Goal: Task Accomplishment & Management: Complete application form

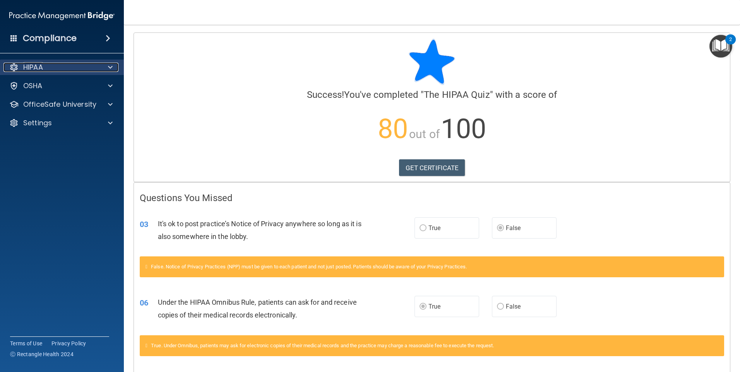
click at [108, 65] on div at bounding box center [108, 67] width 19 height 9
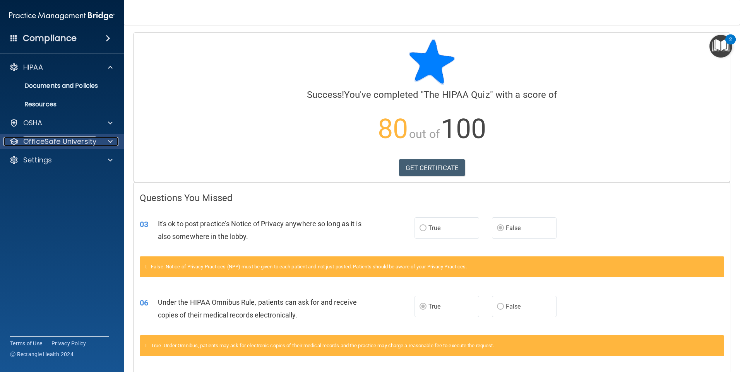
click at [106, 144] on div at bounding box center [108, 141] width 19 height 9
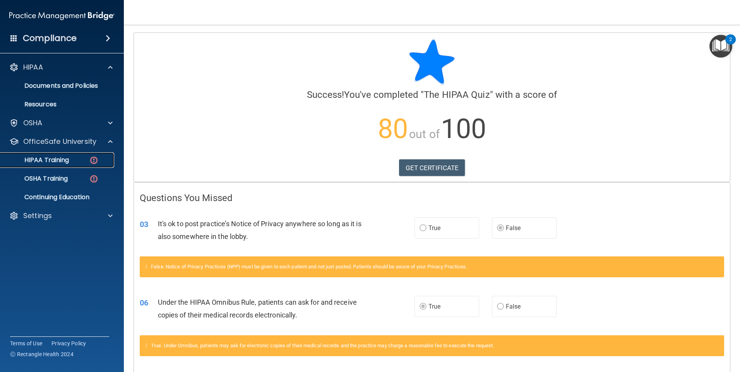
click at [75, 164] on link "HIPAA Training" at bounding box center [53, 160] width 122 height 15
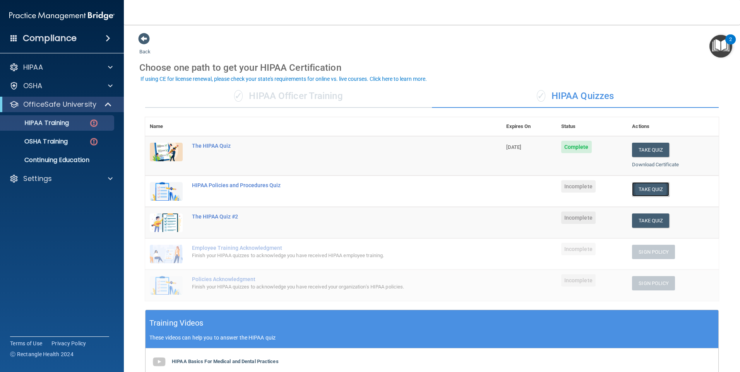
click at [650, 188] on button "Take Quiz" at bounding box center [650, 189] width 37 height 14
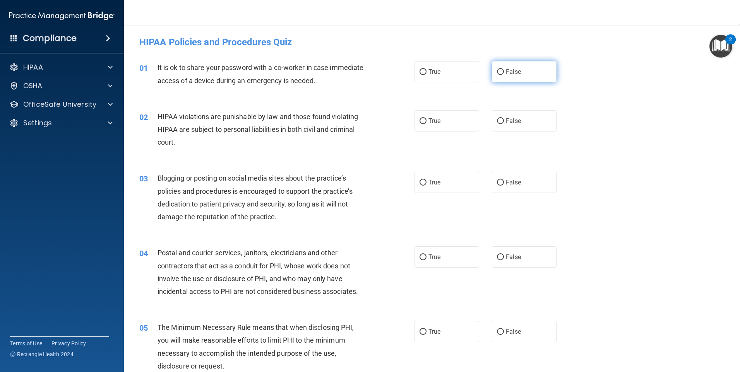
click at [514, 68] on label "False" at bounding box center [524, 71] width 65 height 21
click at [504, 69] on input "False" at bounding box center [500, 72] width 7 height 6
radio input "true"
click at [448, 129] on label "True" at bounding box center [447, 120] width 65 height 21
click at [427, 124] on input "True" at bounding box center [423, 121] width 7 height 6
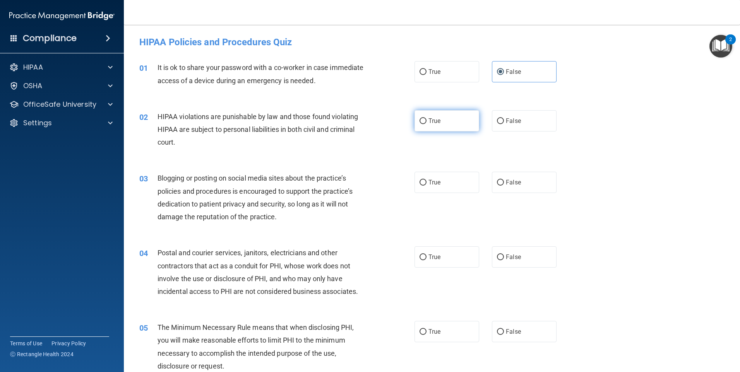
radio input "true"
click at [520, 189] on label "False" at bounding box center [524, 182] width 65 height 21
click at [504, 186] on input "False" at bounding box center [500, 183] width 7 height 6
radio input "true"
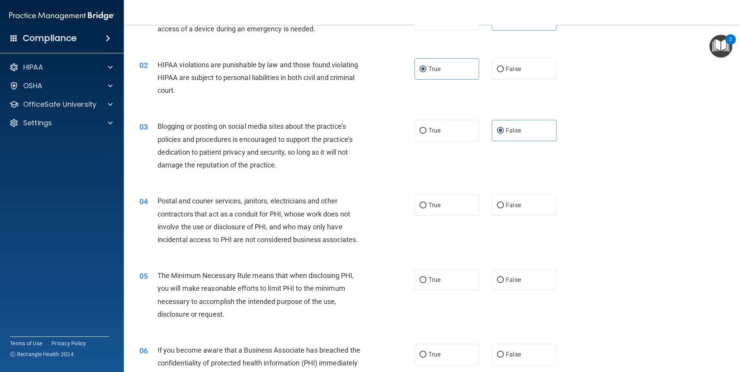
scroll to position [77, 0]
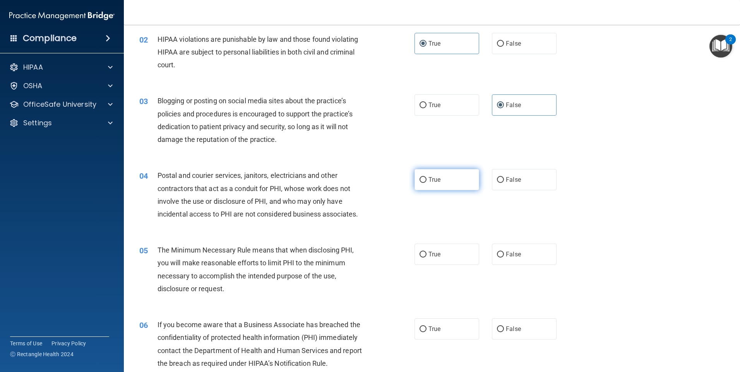
click at [450, 185] on label "True" at bounding box center [447, 179] width 65 height 21
click at [427, 183] on input "True" at bounding box center [423, 180] width 7 height 6
radio input "true"
click at [466, 261] on label "True" at bounding box center [447, 254] width 65 height 21
click at [427, 258] on input "True" at bounding box center [423, 255] width 7 height 6
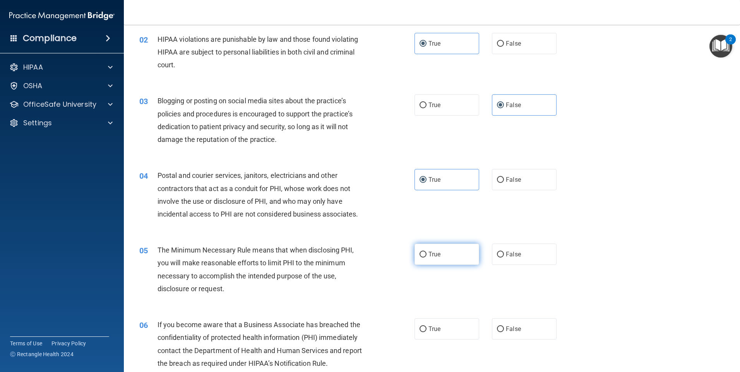
radio input "true"
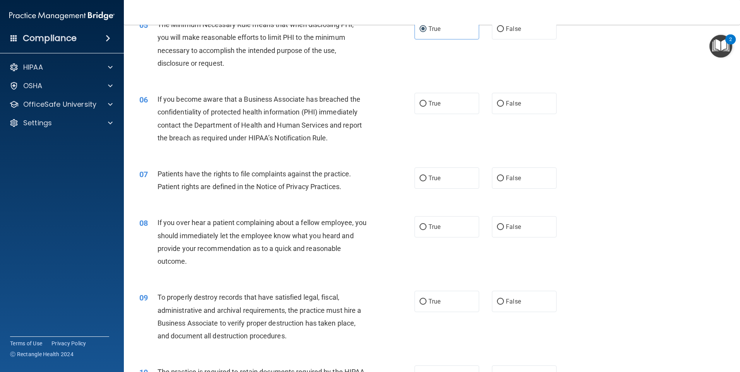
scroll to position [310, 0]
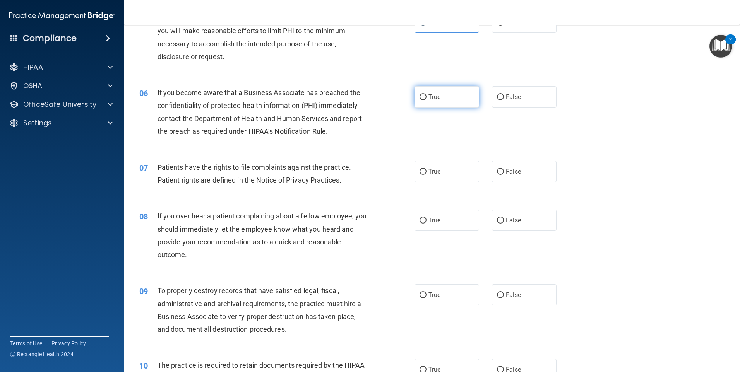
click at [467, 98] on label "True" at bounding box center [447, 96] width 65 height 21
click at [427, 98] on input "True" at bounding box center [423, 97] width 7 height 6
radio input "true"
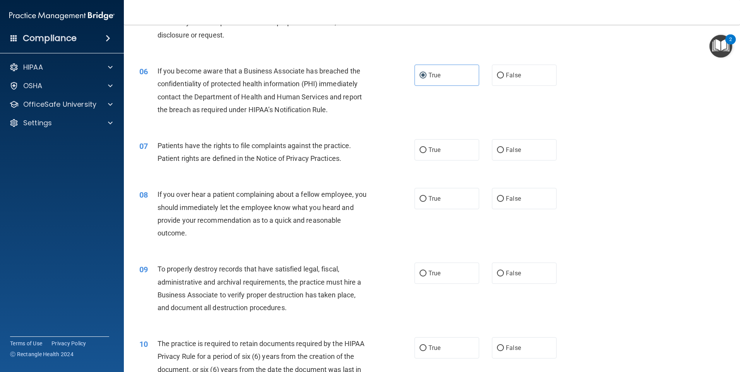
scroll to position [348, 0]
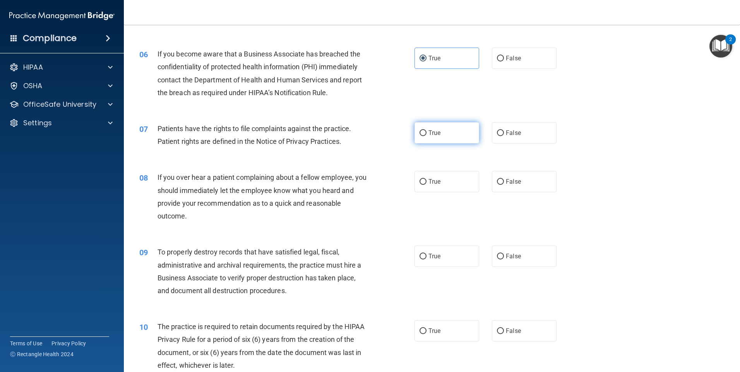
click at [453, 140] on label "True" at bounding box center [447, 132] width 65 height 21
click at [427, 136] on input "True" at bounding box center [423, 133] width 7 height 6
radio input "true"
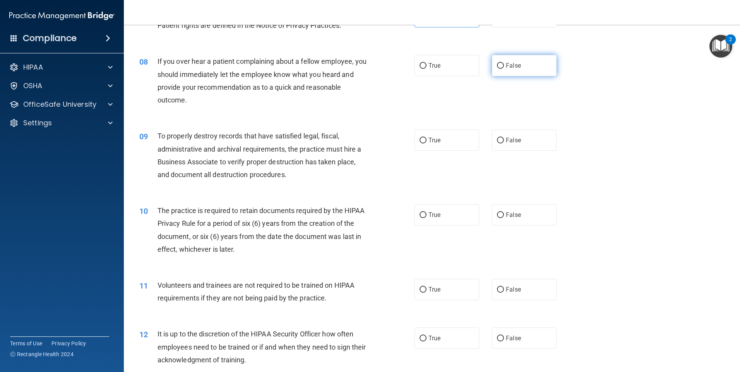
click at [507, 73] on label "False" at bounding box center [524, 65] width 65 height 21
click at [504, 69] on input "False" at bounding box center [500, 66] width 7 height 6
radio input "true"
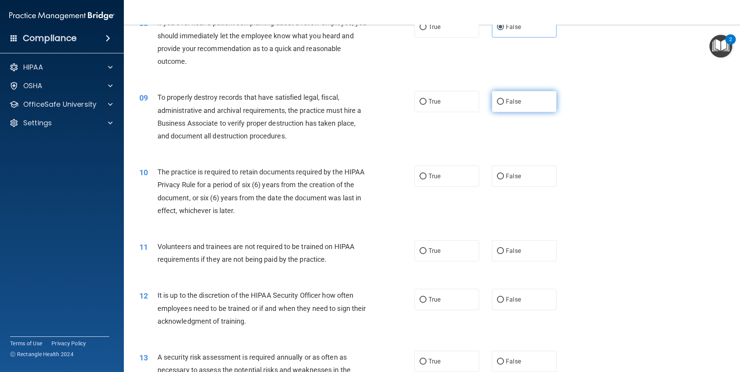
click at [511, 99] on span "False" at bounding box center [513, 101] width 15 height 7
click at [504, 99] on input "False" at bounding box center [500, 102] width 7 height 6
radio input "true"
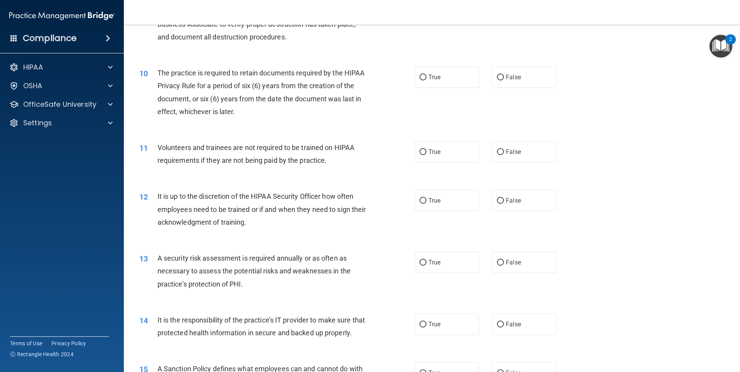
scroll to position [619, 0]
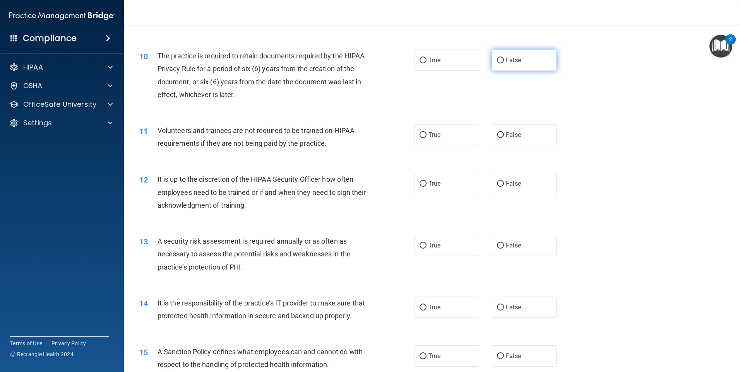
drag, startPoint x: 515, startPoint y: 58, endPoint x: 518, endPoint y: 98, distance: 39.9
click at [515, 58] on span "False" at bounding box center [513, 60] width 15 height 7
click at [504, 58] on input "False" at bounding box center [500, 61] width 7 height 6
radio input "true"
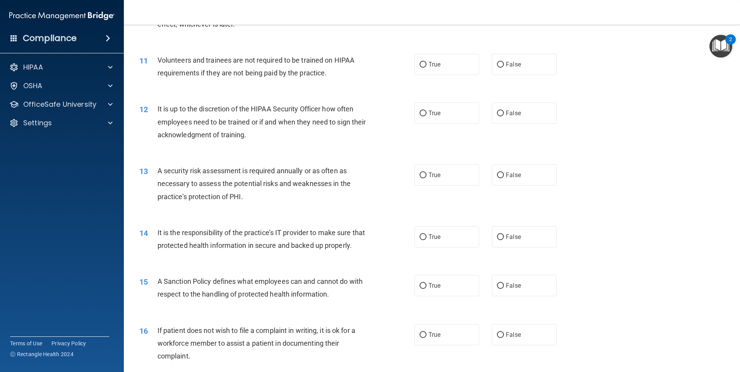
scroll to position [697, 0]
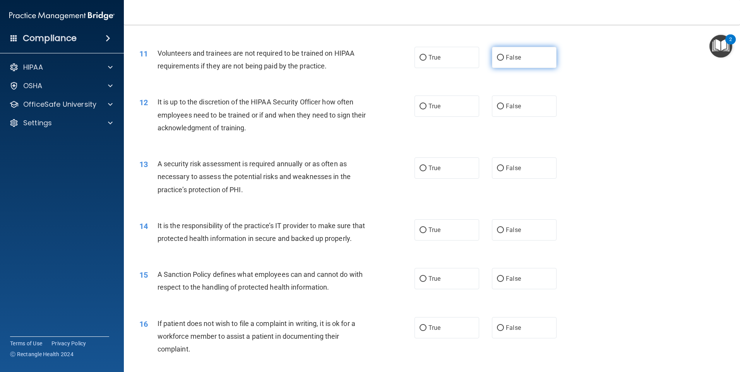
click at [505, 53] on label "False" at bounding box center [524, 57] width 65 height 21
click at [504, 55] on input "False" at bounding box center [500, 58] width 7 height 6
radio input "true"
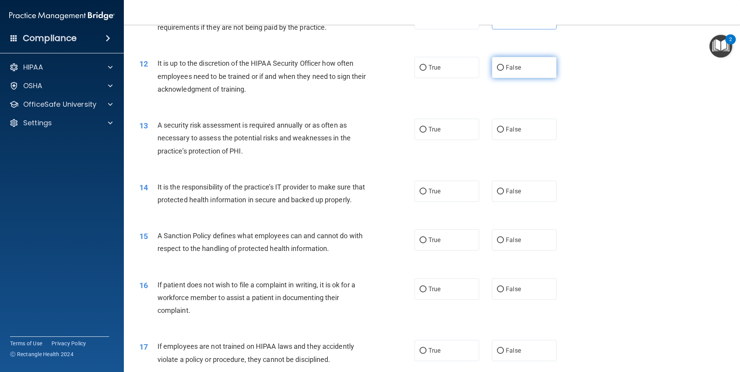
click at [521, 67] on label "False" at bounding box center [524, 67] width 65 height 21
click at [504, 67] on input "False" at bounding box center [500, 68] width 7 height 6
radio input "true"
click at [533, 127] on label "False" at bounding box center [524, 129] width 65 height 21
click at [504, 127] on input "False" at bounding box center [500, 130] width 7 height 6
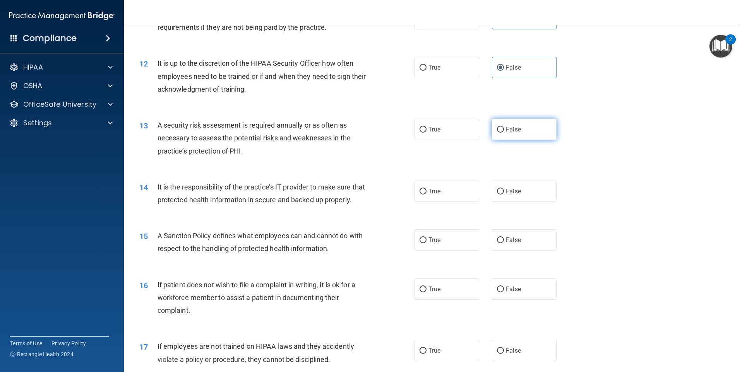
radio input "true"
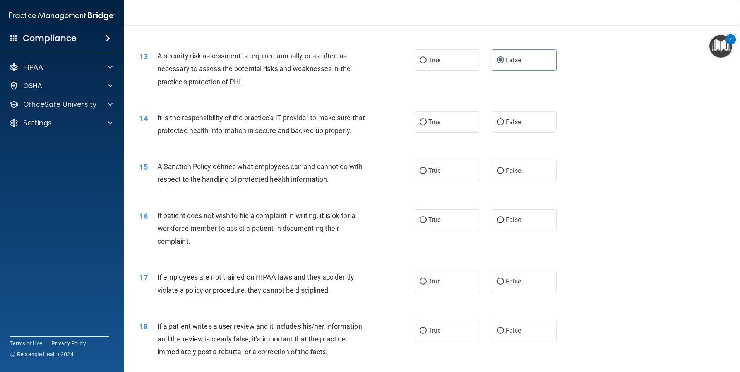
scroll to position [813, 0]
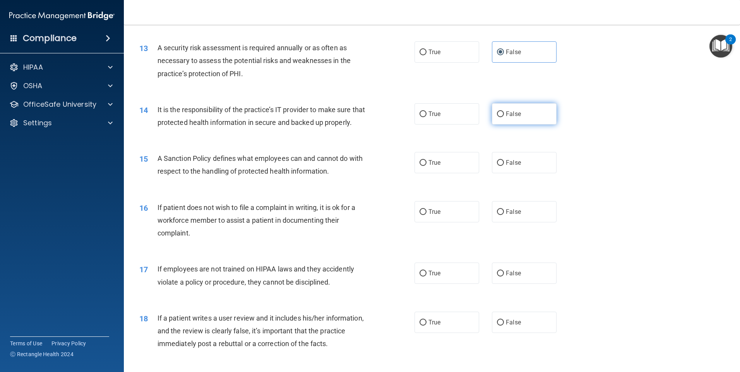
click at [528, 122] on label "False" at bounding box center [524, 113] width 65 height 21
click at [504, 117] on input "False" at bounding box center [500, 114] width 7 height 6
radio input "true"
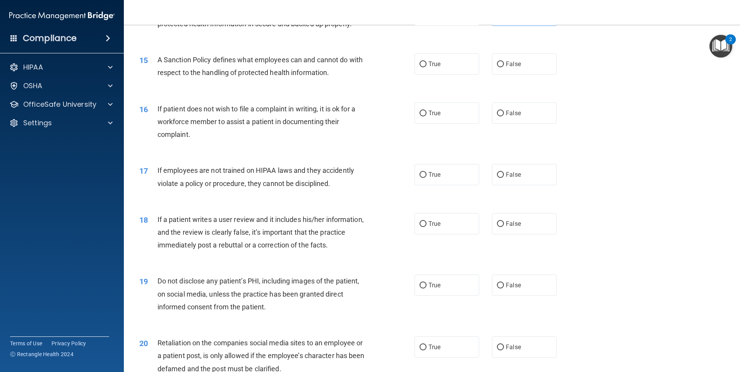
scroll to position [929, 0]
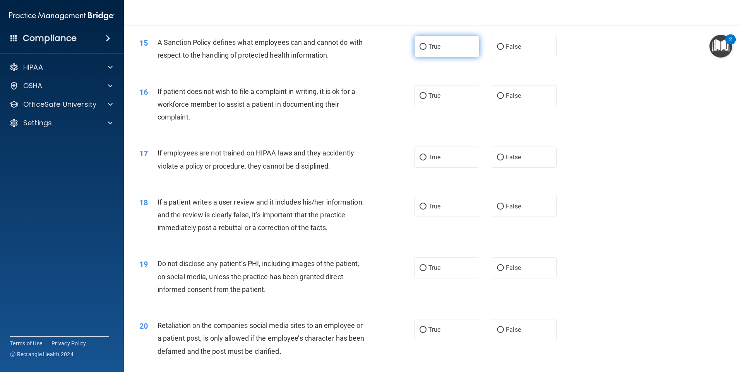
click at [453, 57] on label "True" at bounding box center [447, 46] width 65 height 21
click at [427, 50] on input "True" at bounding box center [423, 47] width 7 height 6
radio input "true"
click at [528, 106] on label "False" at bounding box center [524, 95] width 65 height 21
click at [504, 99] on input "False" at bounding box center [500, 96] width 7 height 6
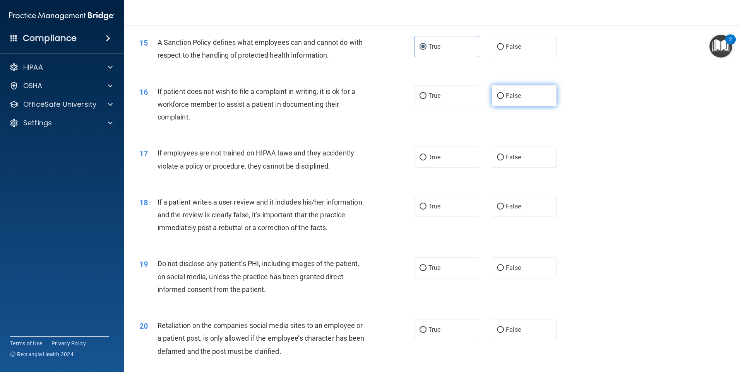
radio input "true"
click at [515, 161] on span "False" at bounding box center [513, 157] width 15 height 7
click at [504, 161] on input "False" at bounding box center [500, 158] width 7 height 6
radio input "true"
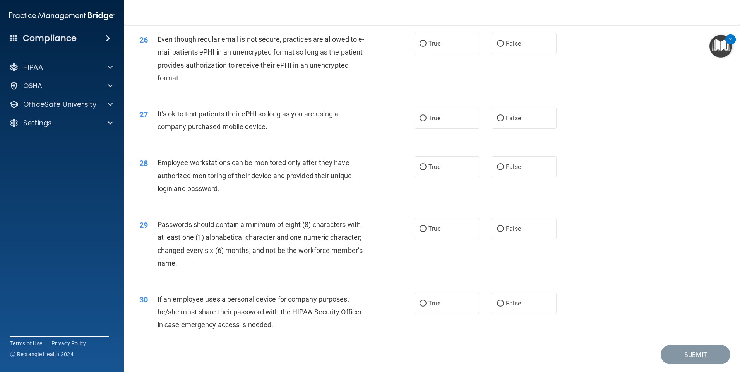
scroll to position [1571, 0]
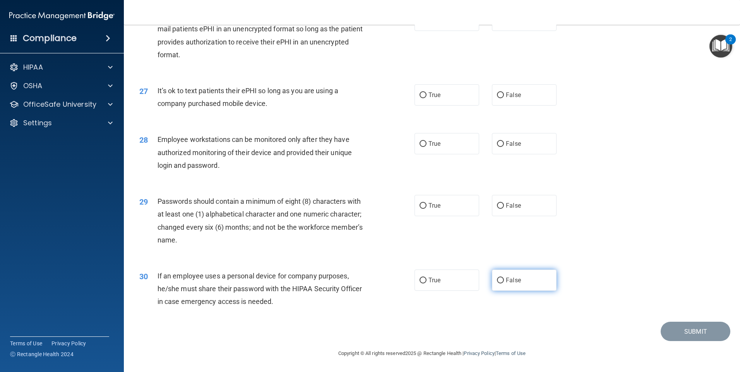
click at [506, 281] on span "False" at bounding box center [513, 280] width 15 height 7
click at [503, 281] on input "False" at bounding box center [500, 281] width 7 height 6
radio input "true"
click at [467, 212] on label "True" at bounding box center [447, 205] width 65 height 21
click at [427, 209] on input "True" at bounding box center [423, 206] width 7 height 6
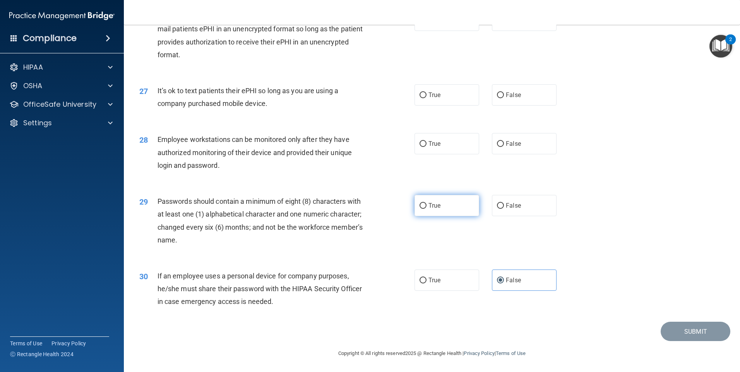
radio input "true"
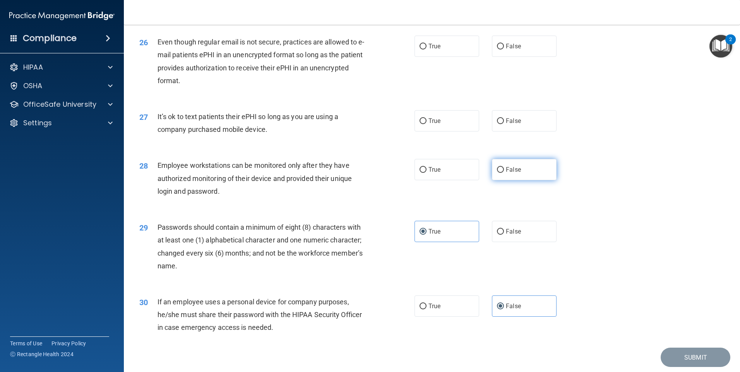
click at [521, 179] on label "False" at bounding box center [524, 169] width 65 height 21
click at [504, 173] on input "False" at bounding box center [500, 170] width 7 height 6
radio input "true"
click at [527, 132] on label "False" at bounding box center [524, 120] width 65 height 21
click at [504, 124] on input "False" at bounding box center [500, 121] width 7 height 6
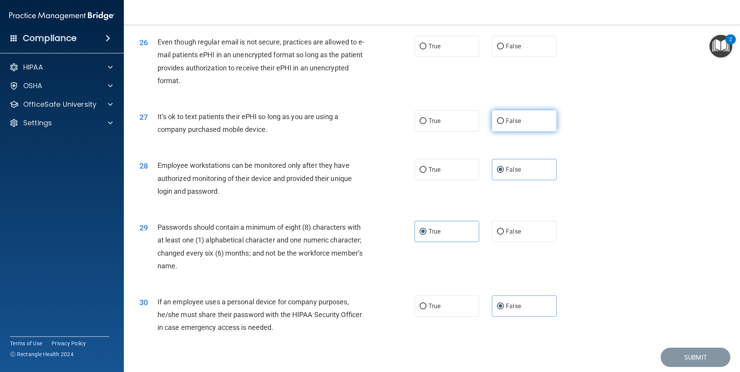
radio input "true"
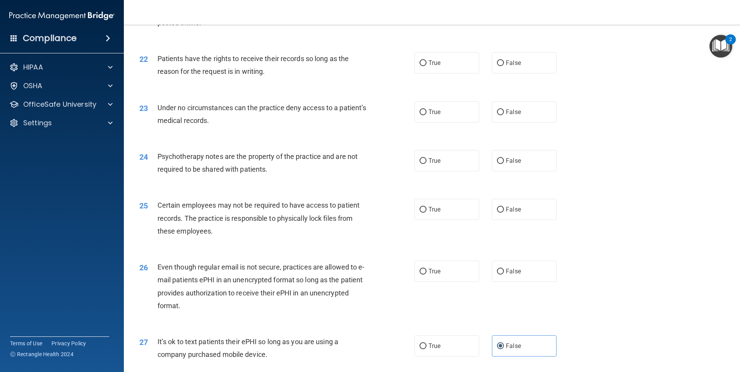
scroll to position [1300, 0]
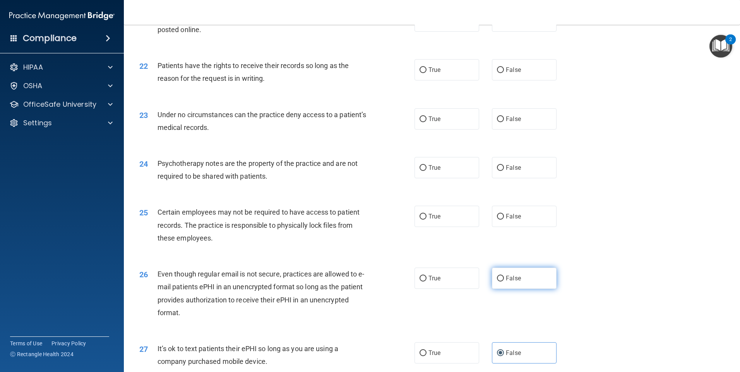
click at [513, 282] on span "False" at bounding box center [513, 278] width 15 height 7
click at [504, 282] on input "False" at bounding box center [500, 279] width 7 height 6
radio input "true"
click at [472, 225] on label "True" at bounding box center [447, 216] width 65 height 21
click at [427, 220] on input "True" at bounding box center [423, 217] width 7 height 6
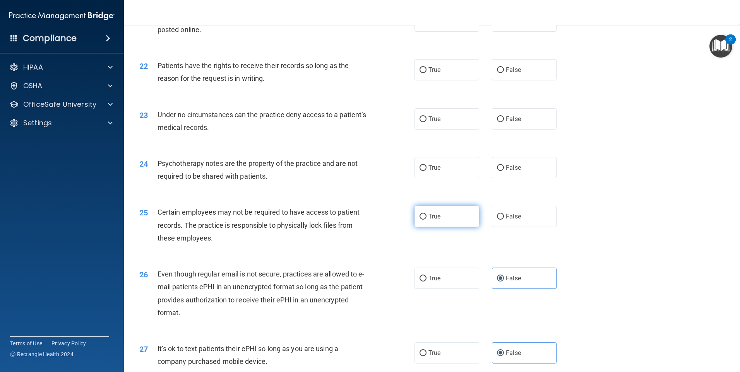
radio input "true"
click at [521, 178] on label "False" at bounding box center [524, 167] width 65 height 21
click at [504, 171] on input "False" at bounding box center [500, 168] width 7 height 6
radio input "true"
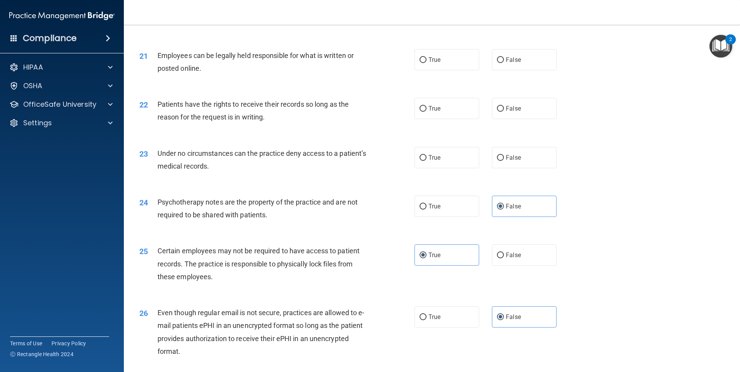
scroll to position [1223, 0]
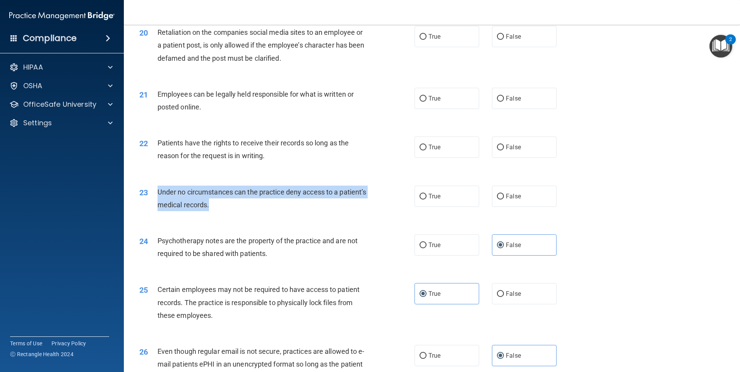
drag, startPoint x: 249, startPoint y: 220, endPoint x: 150, endPoint y: 204, distance: 100.5
click at [150, 204] on div "23 Under no circumstances can the practice deny access to a patient’s medical r…" at bounding box center [277, 200] width 298 height 29
drag, startPoint x: 150, startPoint y: 204, endPoint x: 292, endPoint y: 230, distance: 143.8
click at [273, 215] on div "23 Under no circumstances can the practice deny access to a patient’s medical r…" at bounding box center [277, 200] width 298 height 29
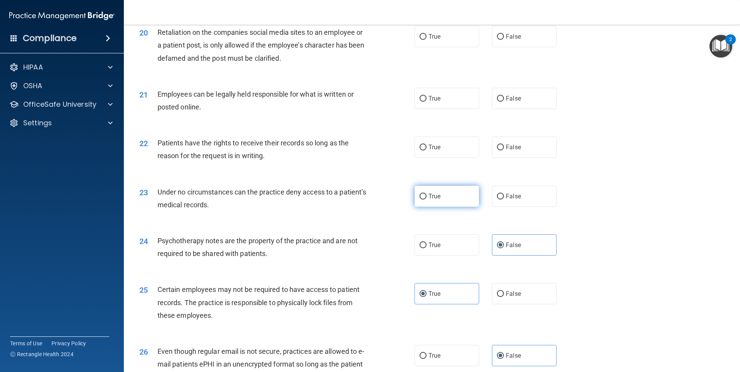
click at [450, 207] on label "True" at bounding box center [447, 196] width 65 height 21
click at [427, 200] on input "True" at bounding box center [423, 197] width 7 height 6
radio input "true"
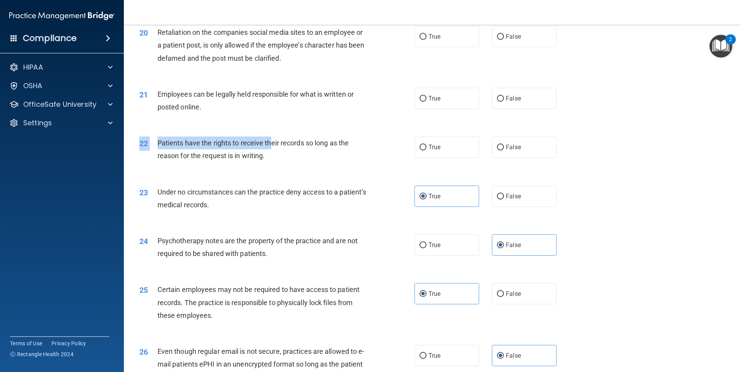
drag, startPoint x: 271, startPoint y: 157, endPoint x: 181, endPoint y: 141, distance: 92.0
click at [181, 141] on div "22 Patients have the rights to receive their records so long as the reason for …" at bounding box center [432, 151] width 597 height 49
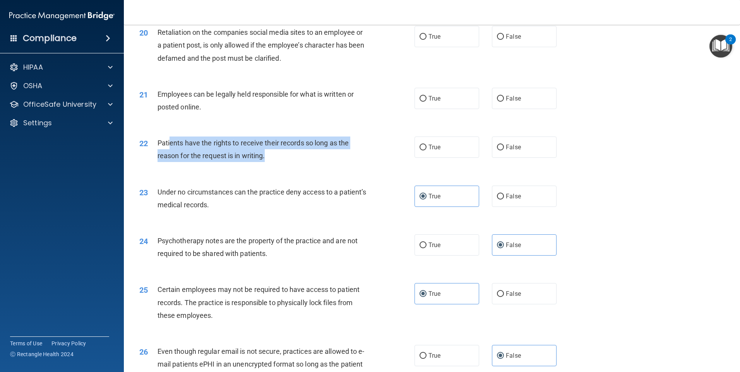
drag, startPoint x: 300, startPoint y: 170, endPoint x: 170, endPoint y: 153, distance: 131.5
click at [170, 153] on div "Patients have the rights to receive their records so long as the reason for the…" at bounding box center [265, 150] width 215 height 26
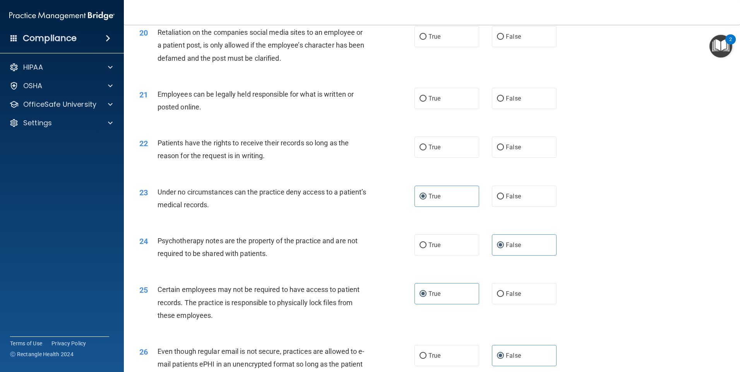
drag, startPoint x: 170, startPoint y: 153, endPoint x: 323, endPoint y: 182, distance: 156.0
click at [323, 176] on div "22 Patients have the rights to receive their records so long as the reason for …" at bounding box center [432, 151] width 597 height 49
click at [542, 158] on label "False" at bounding box center [524, 147] width 65 height 21
click at [504, 151] on input "False" at bounding box center [500, 148] width 7 height 6
radio input "true"
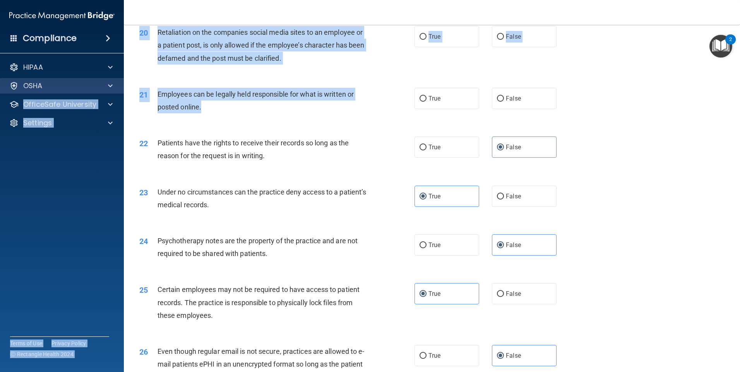
drag, startPoint x: 273, startPoint y: 128, endPoint x: 119, endPoint y: 92, distance: 158.6
click at [119, 92] on div "Compliance HIPAA Documents and Policies Report an Incident Business Associates …" at bounding box center [370, 186] width 740 height 372
drag, startPoint x: 119, startPoint y: 92, endPoint x: 268, endPoint y: 128, distance: 153.3
click at [268, 117] on div "21 Employees can be legally held responsible for what is written or posted onli…" at bounding box center [277, 102] width 298 height 29
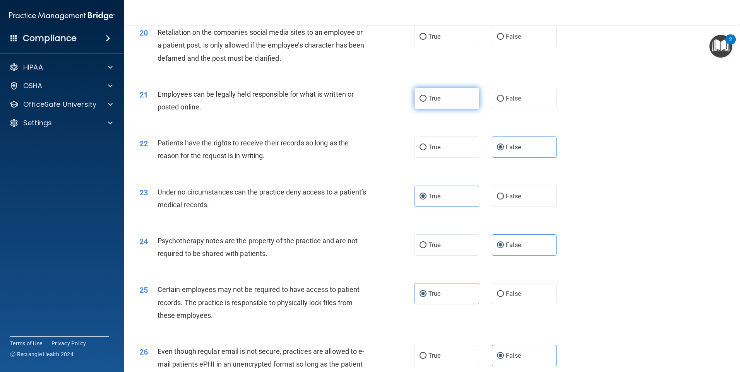
click at [458, 109] on label "True" at bounding box center [447, 98] width 65 height 21
click at [427, 102] on input "True" at bounding box center [423, 99] width 7 height 6
radio input "true"
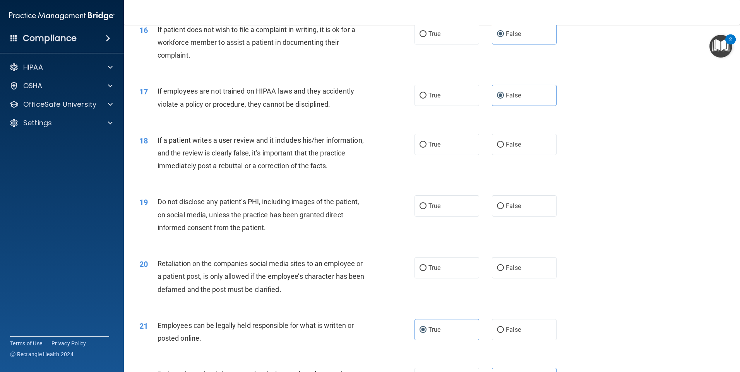
scroll to position [990, 0]
click at [506, 273] on span "False" at bounding box center [513, 268] width 15 height 7
click at [504, 272] on input "False" at bounding box center [500, 269] width 7 height 6
radio input "true"
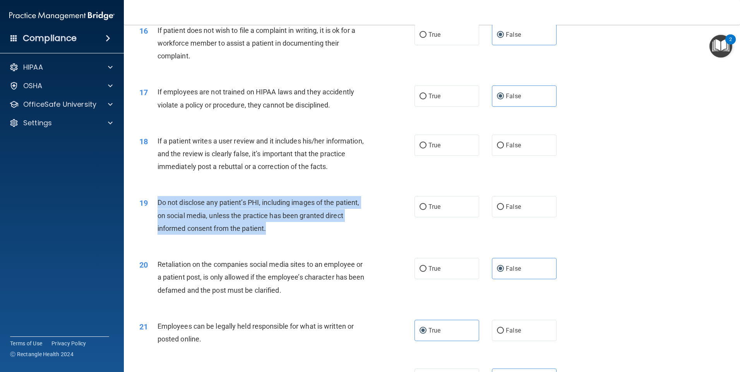
drag, startPoint x: 286, startPoint y: 243, endPoint x: 159, endPoint y: 214, distance: 130.3
click at [159, 214] on div "Do not disclose any patient’s PHI, including images of the patient, on social m…" at bounding box center [265, 215] width 215 height 39
click at [312, 235] on div "Do not disclose any patient’s PHI, including images of the patient, on social m…" at bounding box center [265, 215] width 215 height 39
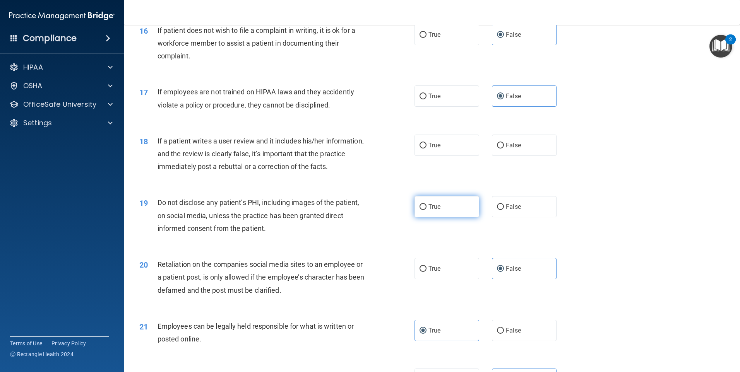
click at [449, 218] on label "True" at bounding box center [447, 206] width 65 height 21
click at [427, 210] on input "True" at bounding box center [423, 207] width 7 height 6
radio input "true"
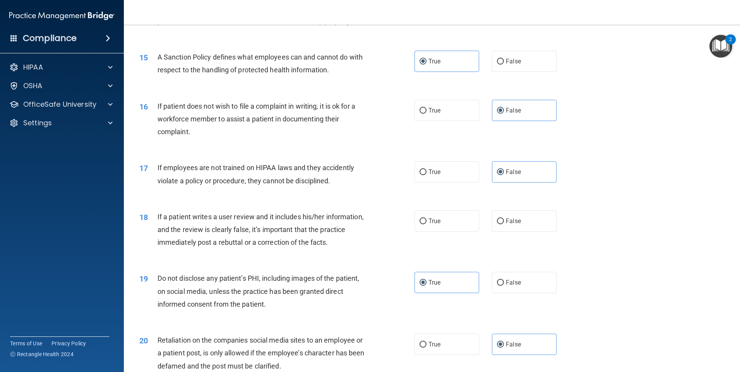
scroll to position [913, 0]
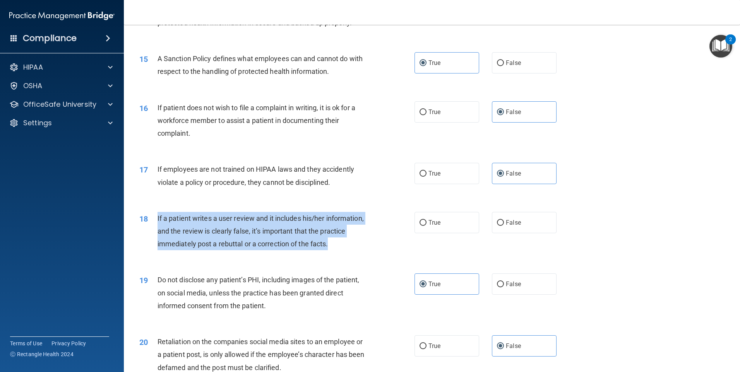
drag, startPoint x: 365, startPoint y: 257, endPoint x: 147, endPoint y: 226, distance: 219.8
click at [147, 226] on div "18 If a patient writes a user review and it includes his/her information, and t…" at bounding box center [277, 233] width 298 height 43
click at [371, 251] on div "18 If a patient writes a user review and it includes his/her information, and t…" at bounding box center [277, 233] width 298 height 43
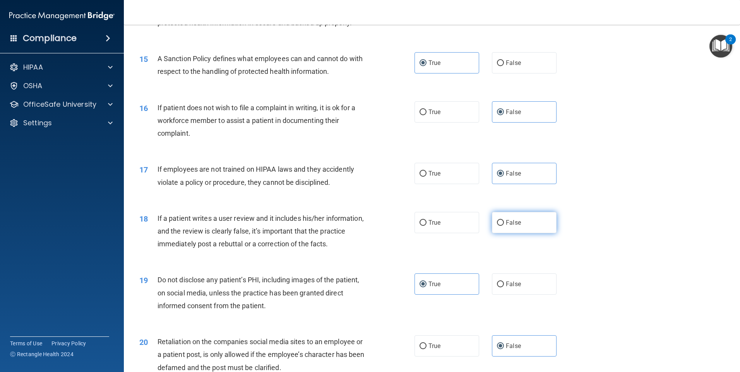
click at [518, 233] on label "False" at bounding box center [524, 222] width 65 height 21
click at [504, 226] on input "False" at bounding box center [500, 223] width 7 height 6
radio input "true"
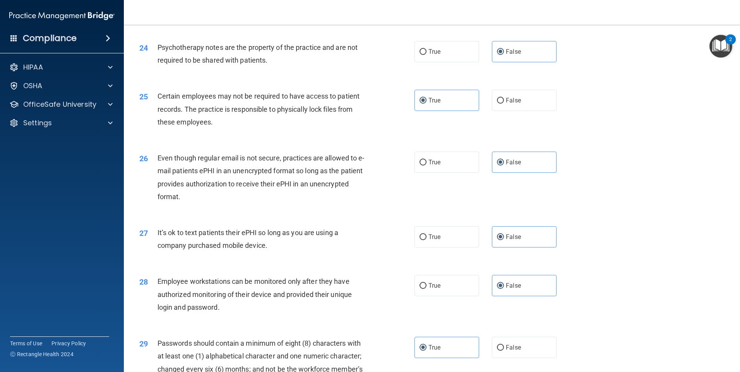
scroll to position [1571, 0]
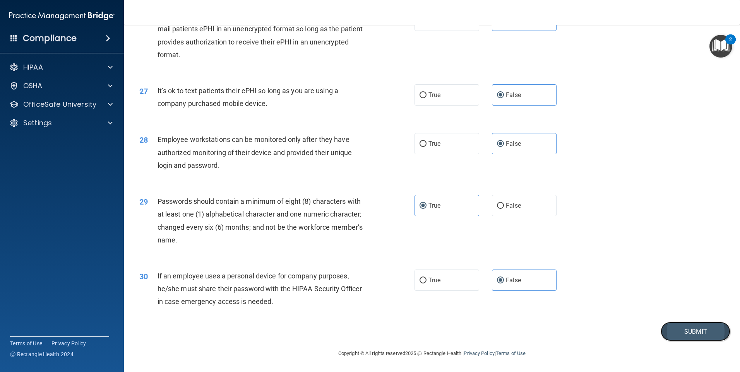
click at [679, 331] on button "Submit" at bounding box center [696, 332] width 70 height 20
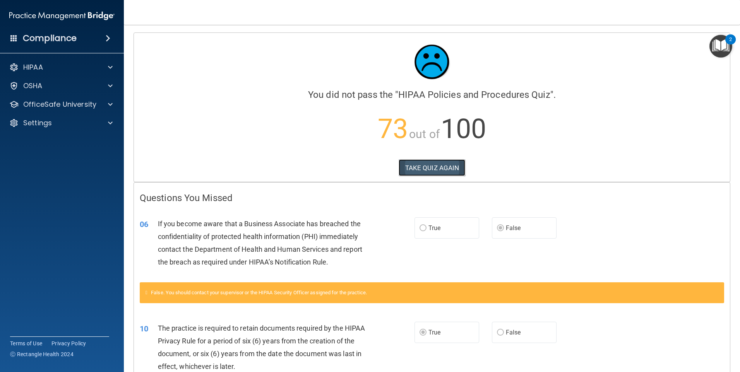
click at [431, 168] on button "TAKE QUIZ AGAIN" at bounding box center [432, 167] width 67 height 17
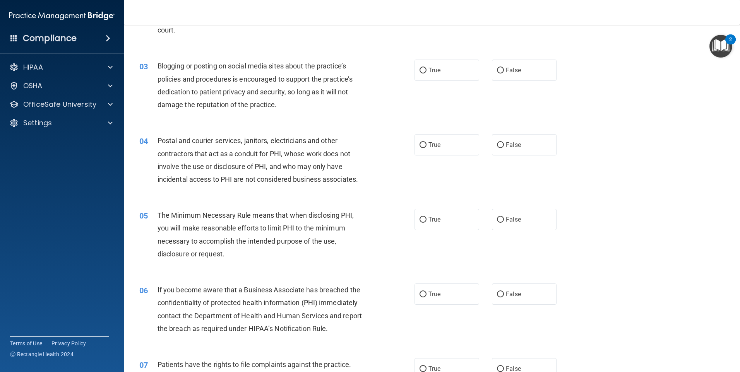
scroll to position [232, 0]
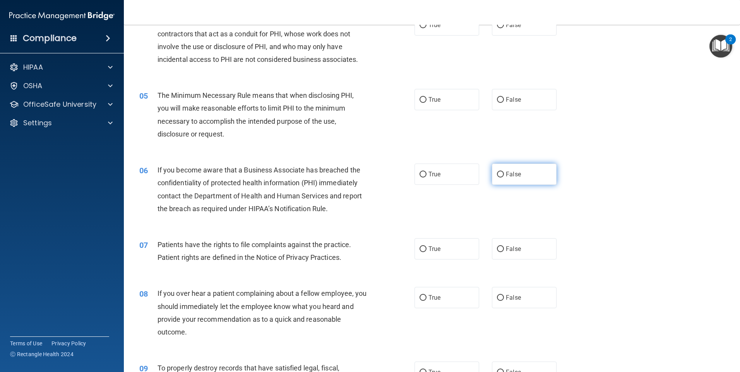
click at [526, 175] on label "False" at bounding box center [524, 174] width 65 height 21
click at [504, 175] on input "False" at bounding box center [500, 175] width 7 height 6
radio input "true"
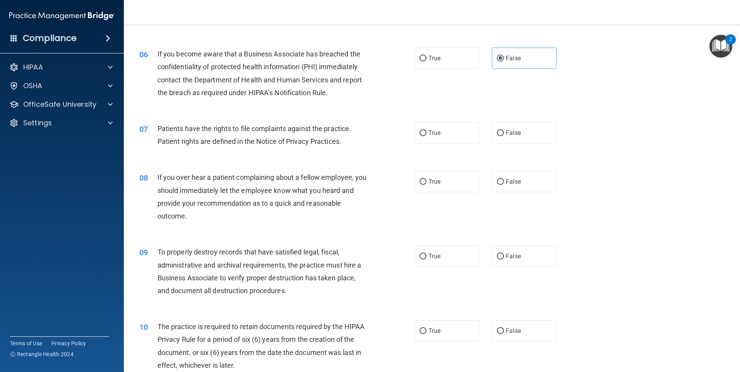
scroll to position [465, 0]
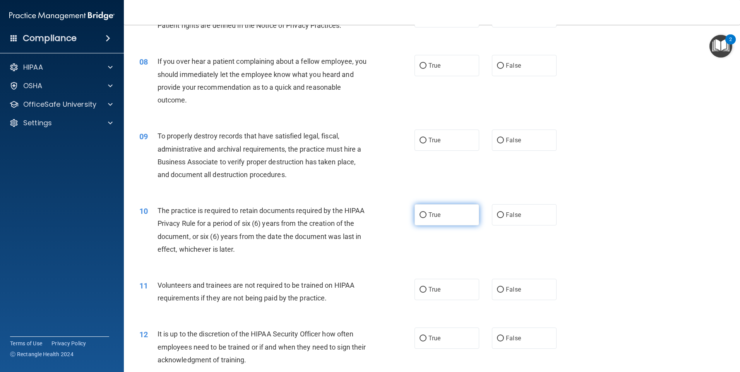
click at [442, 218] on label "True" at bounding box center [447, 214] width 65 height 21
click at [427, 218] on input "True" at bounding box center [423, 216] width 7 height 6
radio input "true"
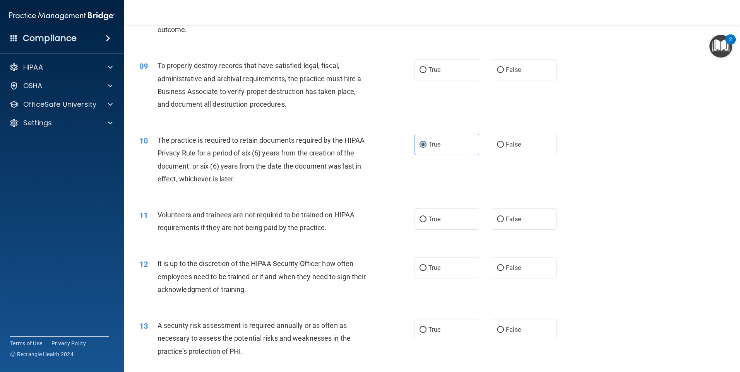
scroll to position [619, 0]
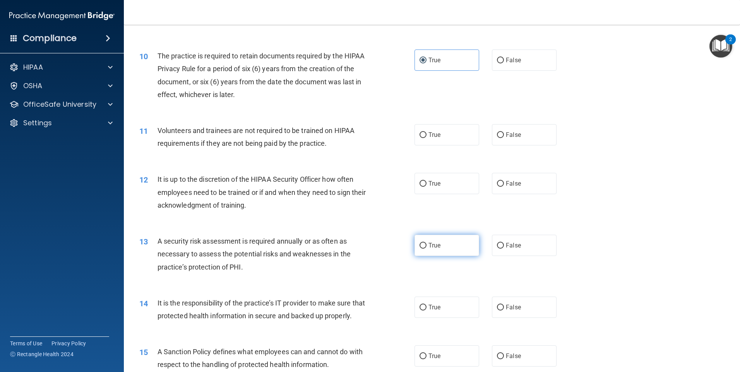
click at [445, 244] on label "True" at bounding box center [447, 245] width 65 height 21
click at [427, 244] on input "True" at bounding box center [423, 246] width 7 height 6
radio input "true"
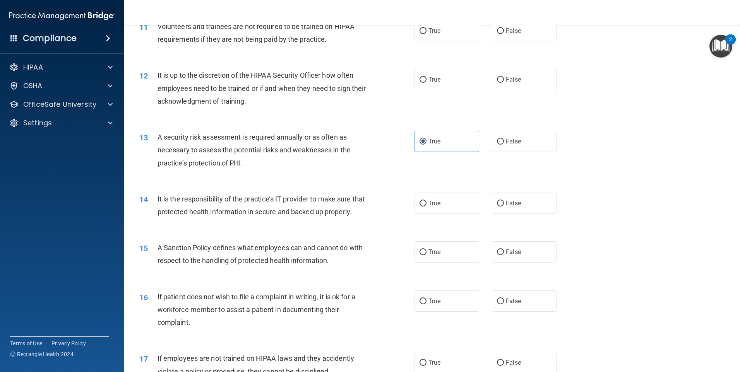
scroll to position [736, 0]
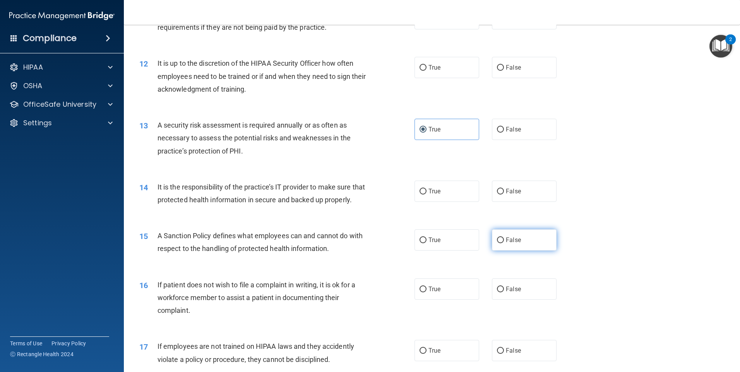
click at [506, 244] on span "False" at bounding box center [513, 240] width 15 height 7
click at [504, 243] on input "False" at bounding box center [500, 241] width 7 height 6
radio input "true"
click at [437, 293] on span "True" at bounding box center [435, 289] width 12 height 7
click at [427, 293] on input "True" at bounding box center [423, 290] width 7 height 6
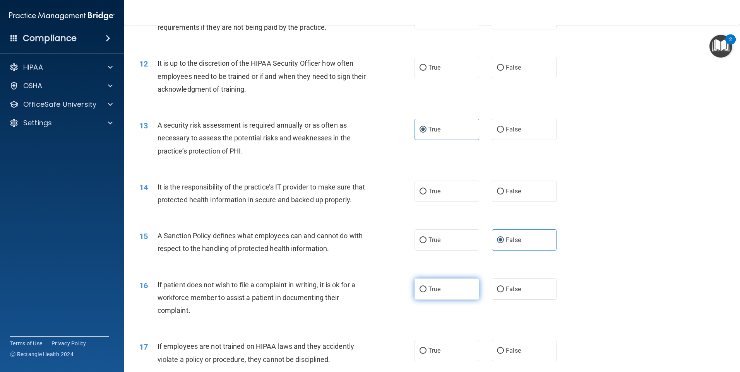
radio input "true"
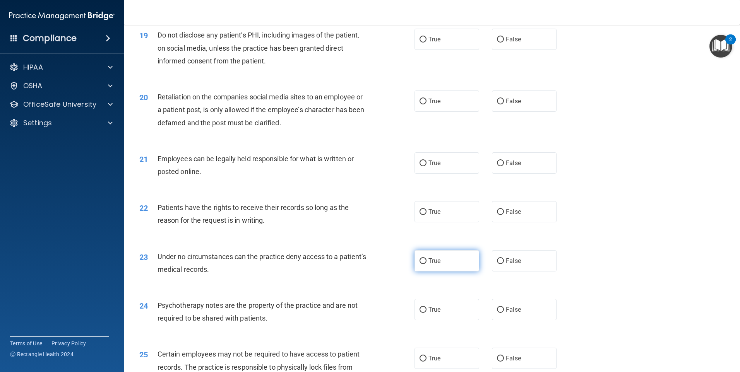
scroll to position [1161, 0]
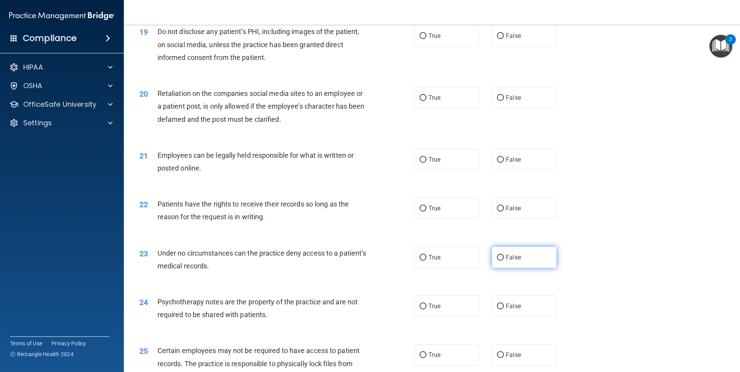
click at [513, 261] on span "False" at bounding box center [513, 257] width 15 height 7
click at [504, 261] on input "False" at bounding box center [500, 258] width 7 height 6
radio input "true"
click at [456, 317] on label "True" at bounding box center [447, 306] width 65 height 21
click at [427, 310] on input "True" at bounding box center [423, 307] width 7 height 6
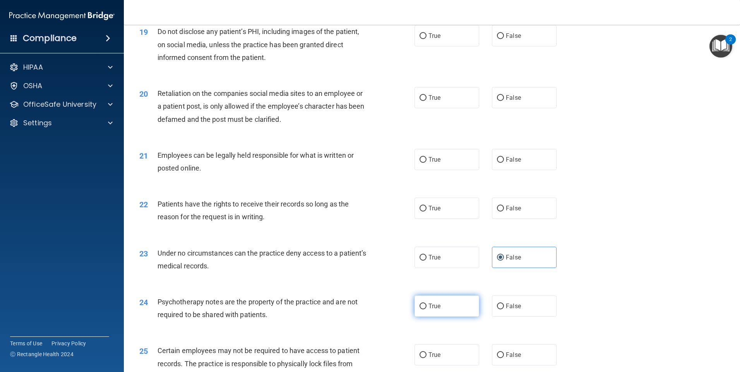
radio input "true"
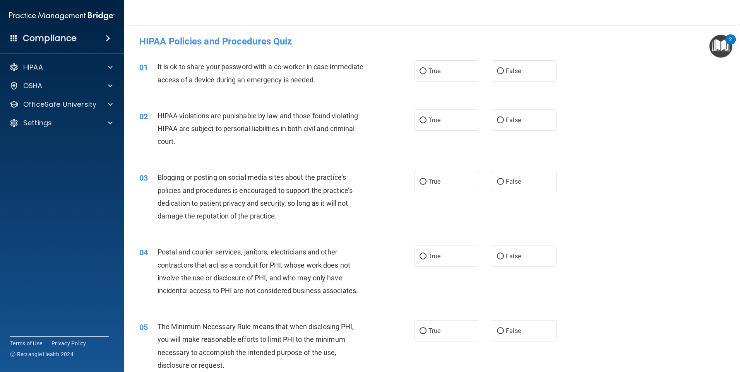
scroll to position [0, 0]
click at [508, 69] on span "False" at bounding box center [513, 71] width 15 height 7
drag, startPoint x: 508, startPoint y: 69, endPoint x: 537, endPoint y: 75, distance: 29.8
click at [537, 75] on label "False" at bounding box center [524, 71] width 65 height 21
click at [504, 75] on input "False" at bounding box center [500, 72] width 7 height 6
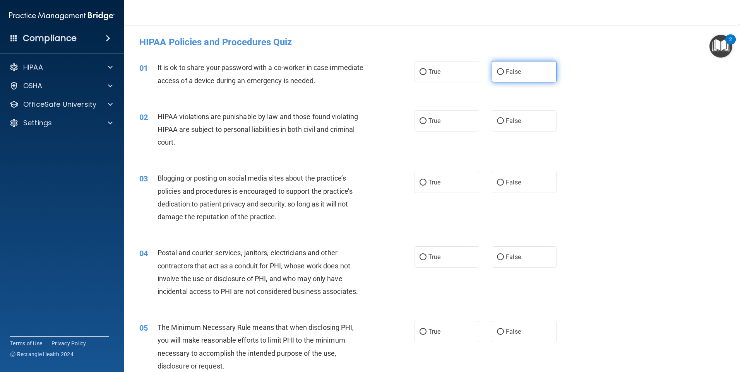
radio input "true"
click at [452, 129] on label "True" at bounding box center [447, 120] width 65 height 21
click at [427, 124] on input "True" at bounding box center [423, 121] width 7 height 6
radio input "true"
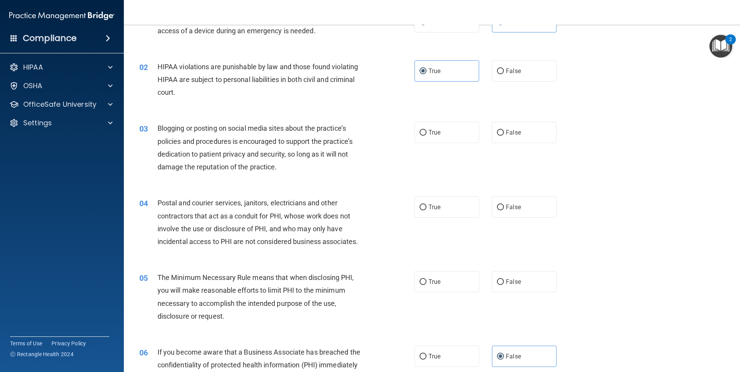
scroll to position [77, 0]
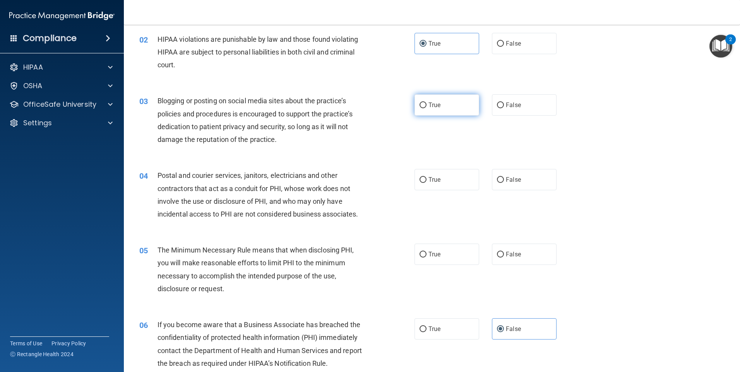
click at [458, 110] on label "True" at bounding box center [447, 104] width 65 height 21
click at [427, 108] on input "True" at bounding box center [423, 106] width 7 height 6
radio input "true"
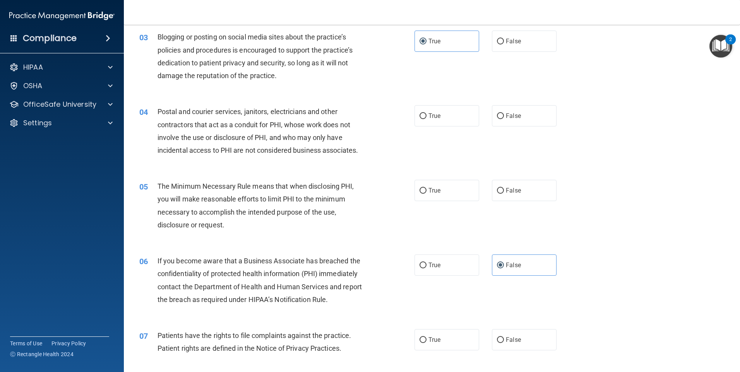
scroll to position [155, 0]
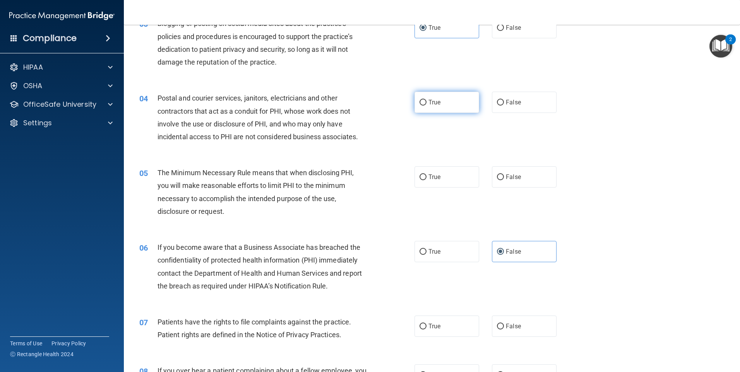
click at [470, 109] on label "True" at bounding box center [447, 102] width 65 height 21
click at [427, 106] on input "True" at bounding box center [423, 103] width 7 height 6
radio input "true"
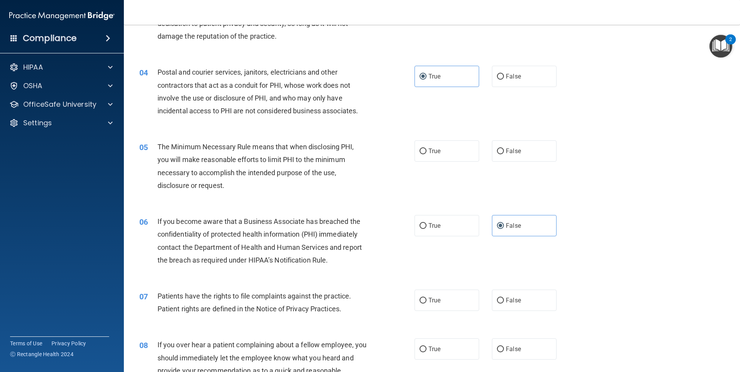
scroll to position [194, 0]
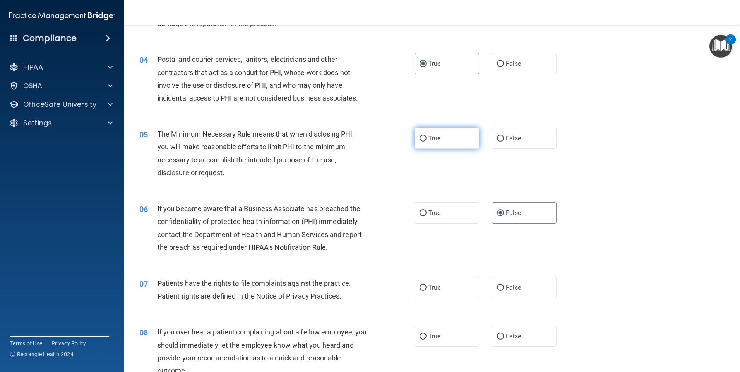
click at [447, 143] on label "True" at bounding box center [447, 138] width 65 height 21
click at [427, 142] on input "True" at bounding box center [423, 139] width 7 height 6
radio input "true"
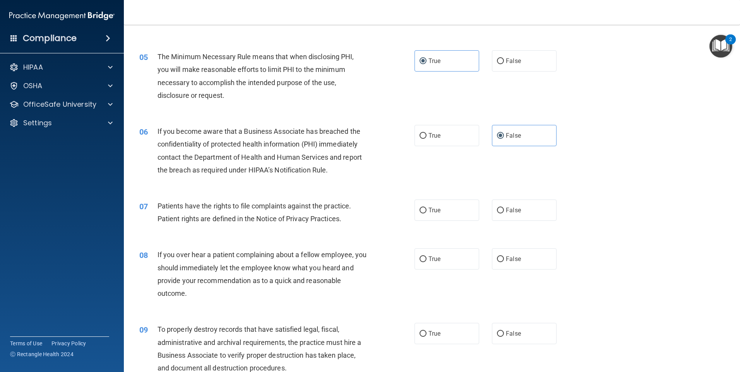
scroll to position [310, 0]
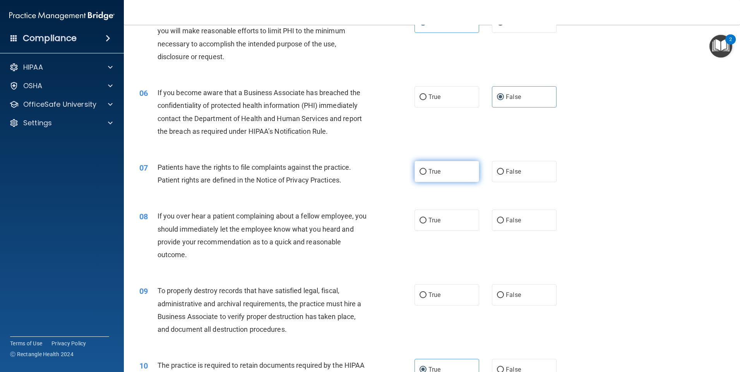
click at [466, 173] on label "True" at bounding box center [447, 171] width 65 height 21
click at [427, 173] on input "True" at bounding box center [423, 172] width 7 height 6
radio input "true"
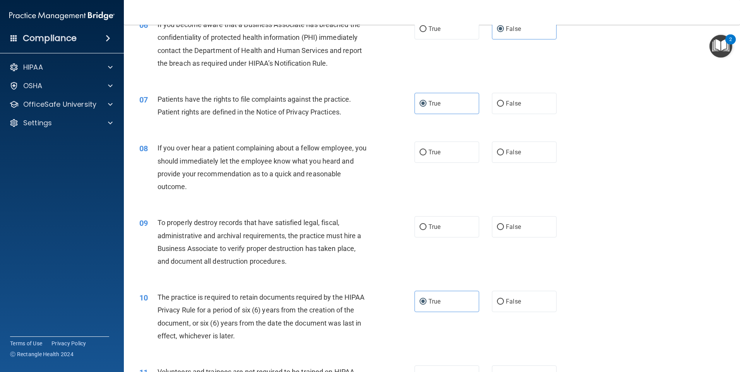
scroll to position [387, 0]
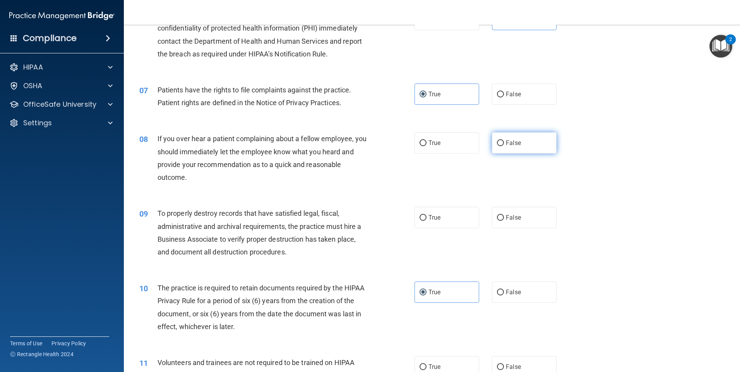
click at [518, 149] on label "False" at bounding box center [524, 142] width 65 height 21
click at [504, 146] on input "False" at bounding box center [500, 144] width 7 height 6
radio input "true"
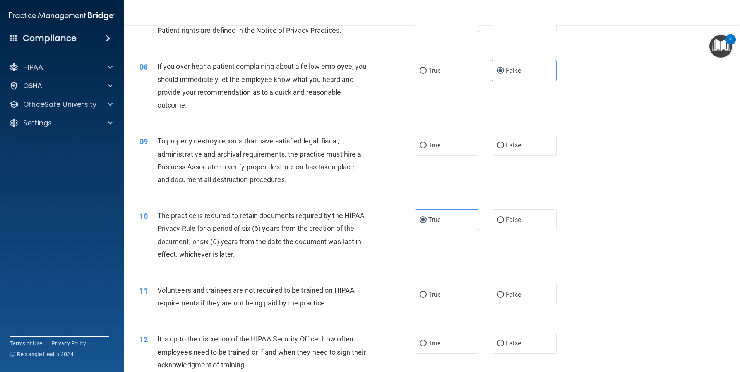
scroll to position [465, 0]
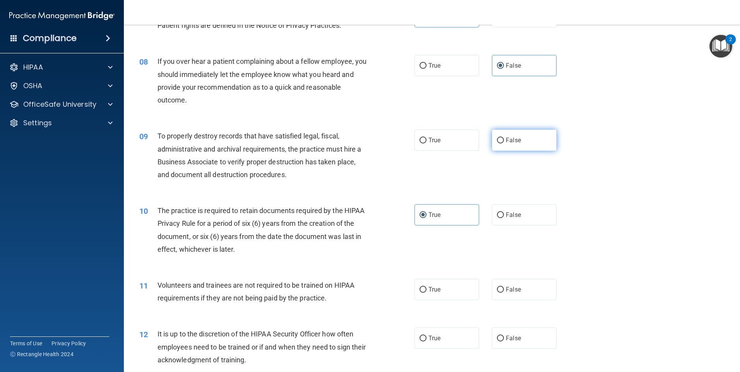
click at [523, 137] on label "False" at bounding box center [524, 140] width 65 height 21
click at [504, 138] on input "False" at bounding box center [500, 141] width 7 height 6
radio input "true"
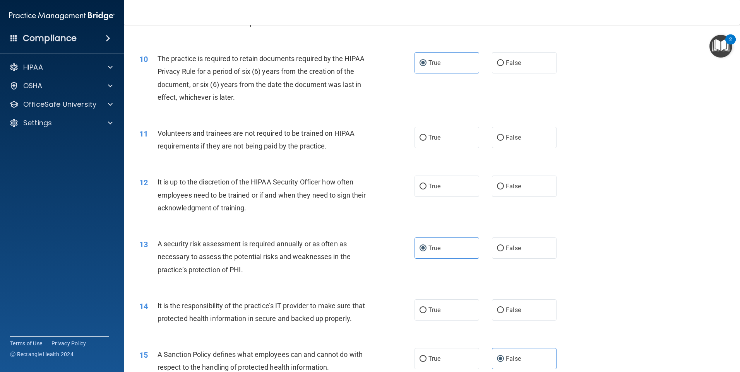
scroll to position [619, 0]
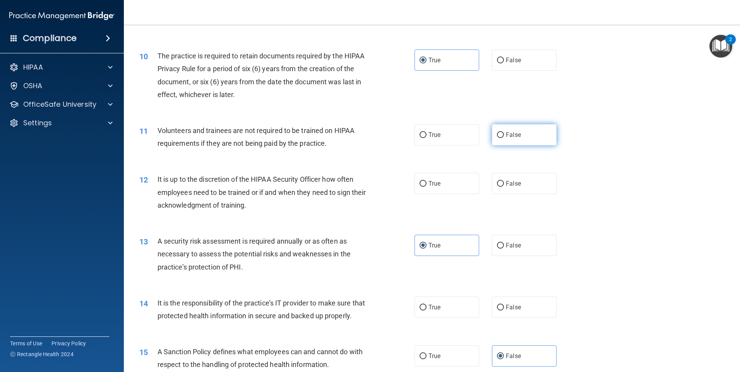
click at [501, 141] on label "False" at bounding box center [524, 134] width 65 height 21
click at [501, 138] on input "False" at bounding box center [500, 135] width 7 height 6
radio input "true"
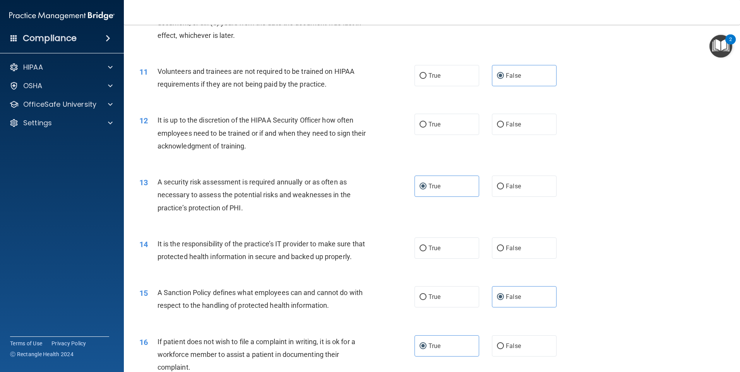
scroll to position [697, 0]
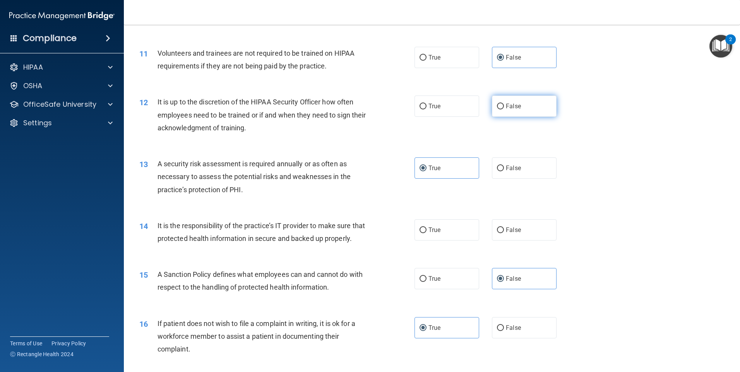
click at [530, 101] on label "False" at bounding box center [524, 106] width 65 height 21
click at [504, 104] on input "False" at bounding box center [500, 107] width 7 height 6
radio input "true"
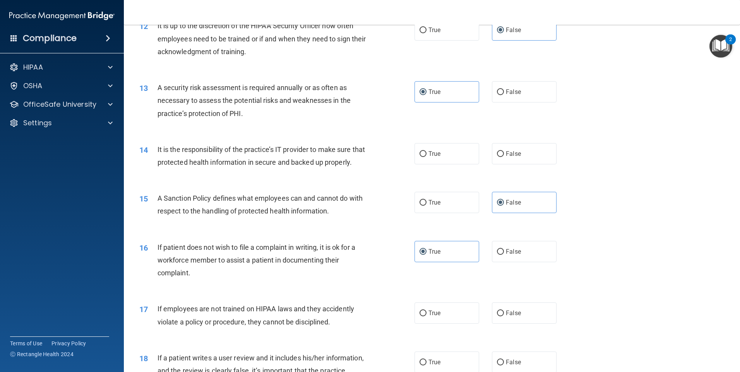
scroll to position [774, 0]
click at [525, 154] on label "False" at bounding box center [524, 152] width 65 height 21
click at [504, 154] on input "False" at bounding box center [500, 153] width 7 height 6
radio input "true"
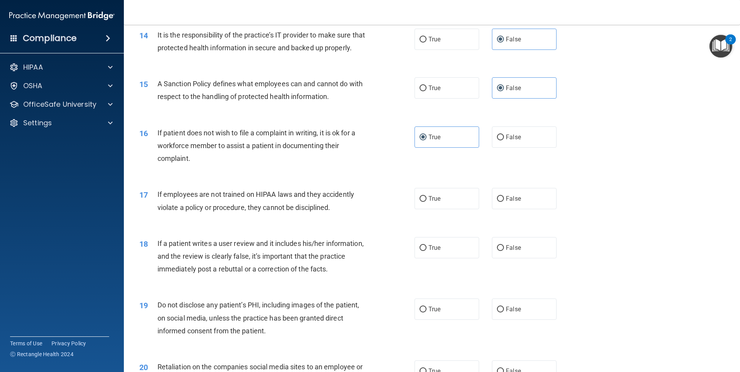
scroll to position [890, 0]
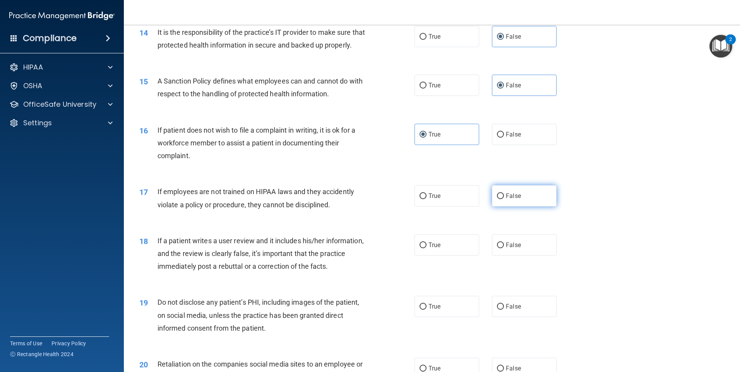
click at [517, 204] on label "False" at bounding box center [524, 195] width 65 height 21
click at [504, 199] on input "False" at bounding box center [500, 197] width 7 height 6
radio input "true"
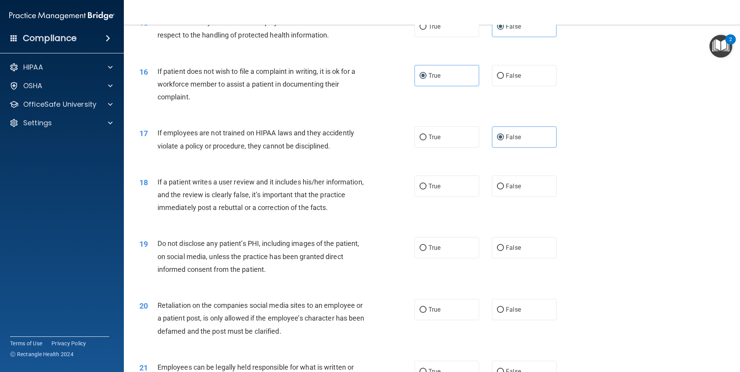
scroll to position [968, 0]
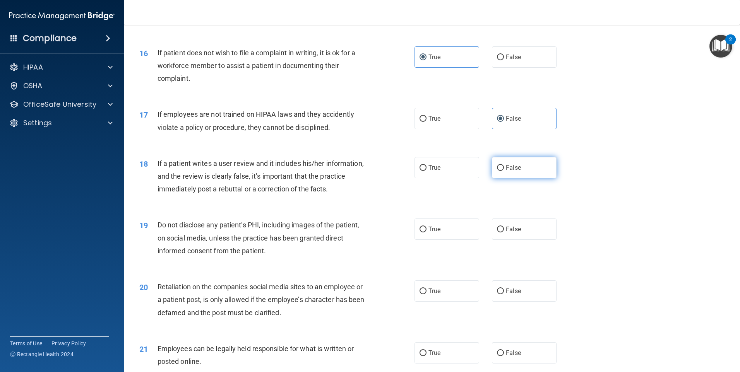
click at [513, 171] on span "False" at bounding box center [513, 167] width 15 height 7
click at [504, 171] on input "False" at bounding box center [500, 168] width 7 height 6
radio input "true"
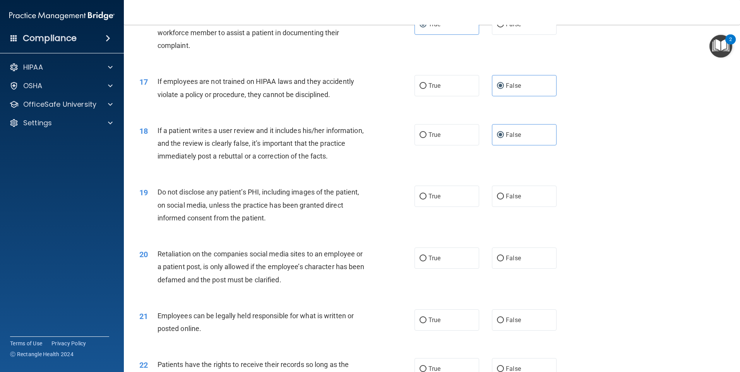
scroll to position [1045, 0]
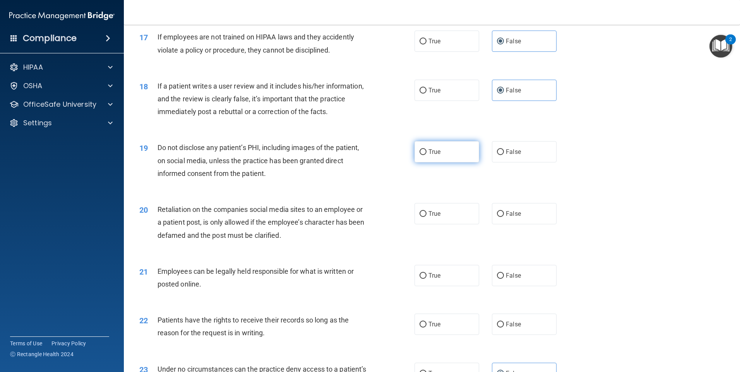
click at [454, 163] on label "True" at bounding box center [447, 151] width 65 height 21
click at [427, 155] on input "True" at bounding box center [423, 152] width 7 height 6
radio input "true"
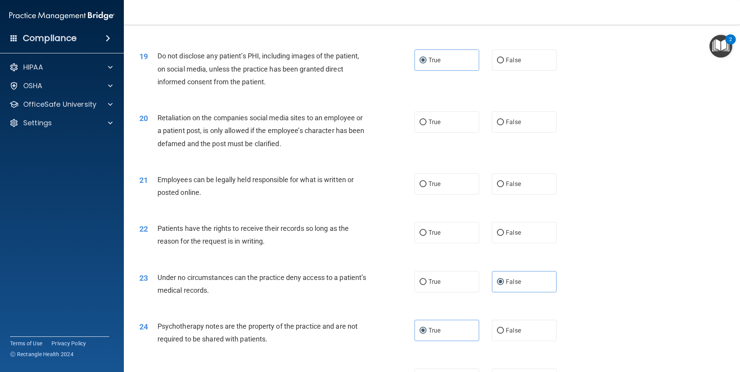
scroll to position [1161, 0]
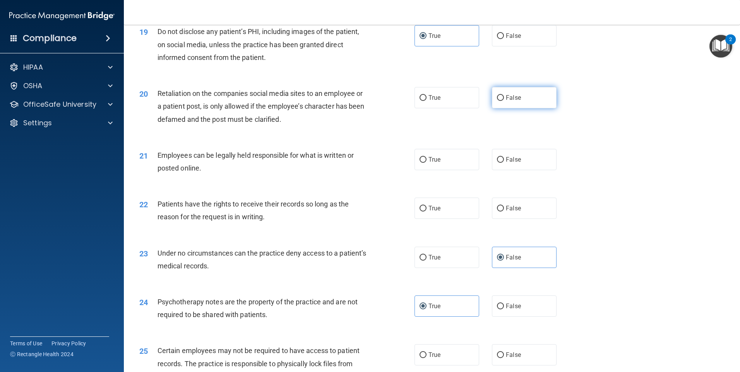
click at [523, 108] on label "False" at bounding box center [524, 97] width 65 height 21
click at [504, 101] on input "False" at bounding box center [500, 98] width 7 height 6
radio input "true"
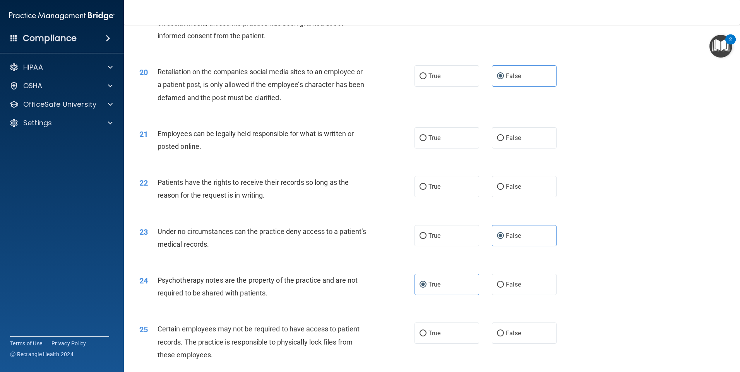
scroll to position [1200, 0]
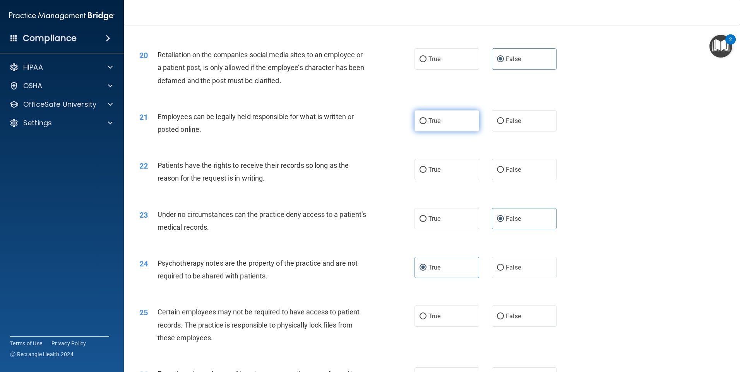
click at [450, 132] on label "True" at bounding box center [447, 120] width 65 height 21
click at [427, 124] on input "True" at bounding box center [423, 121] width 7 height 6
radio input "true"
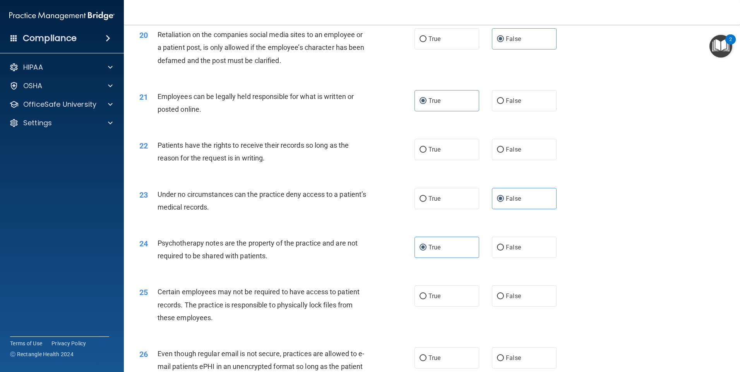
scroll to position [1239, 0]
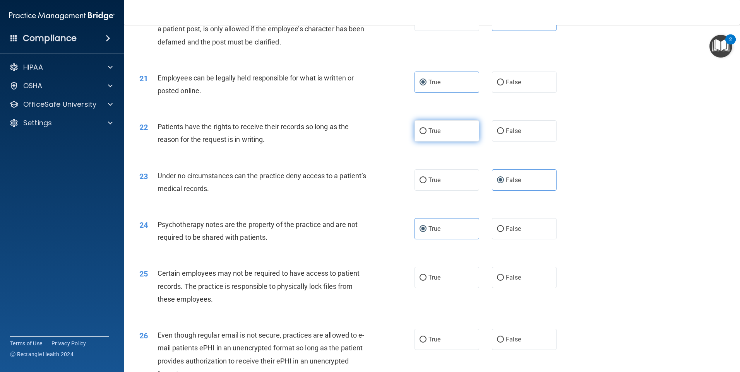
click at [454, 142] on label "True" at bounding box center [447, 130] width 65 height 21
click at [427, 134] on input "True" at bounding box center [423, 132] width 7 height 6
radio input "true"
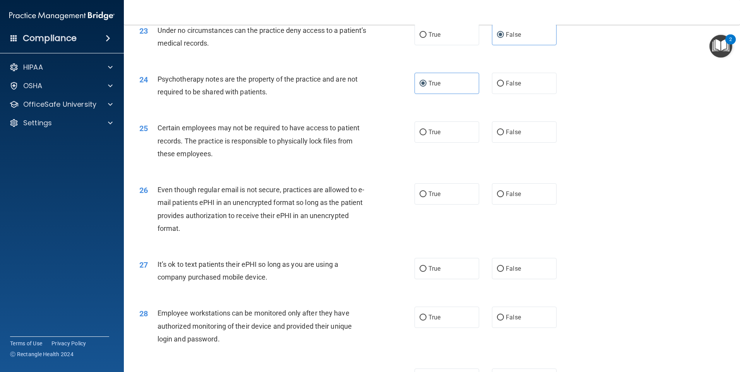
scroll to position [1432, 0]
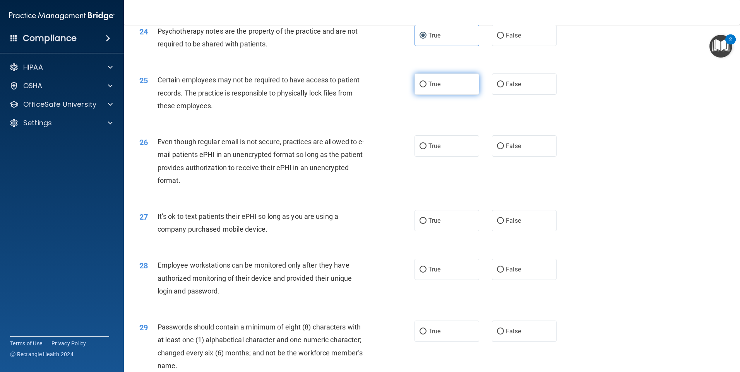
click at [457, 95] on label "True" at bounding box center [447, 84] width 65 height 21
click at [427, 87] on input "True" at bounding box center [423, 85] width 7 height 6
radio input "true"
click at [518, 152] on label "False" at bounding box center [524, 145] width 65 height 21
click at [504, 149] on input "False" at bounding box center [500, 147] width 7 height 6
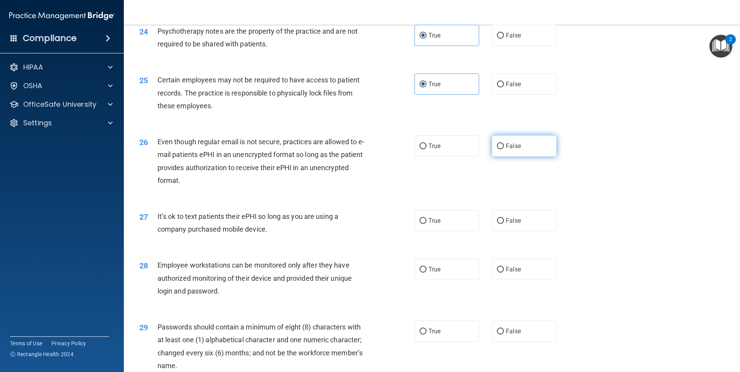
radio input "true"
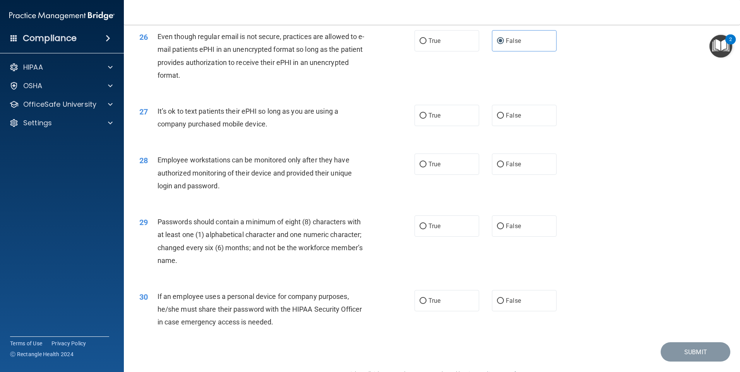
scroll to position [1571, 0]
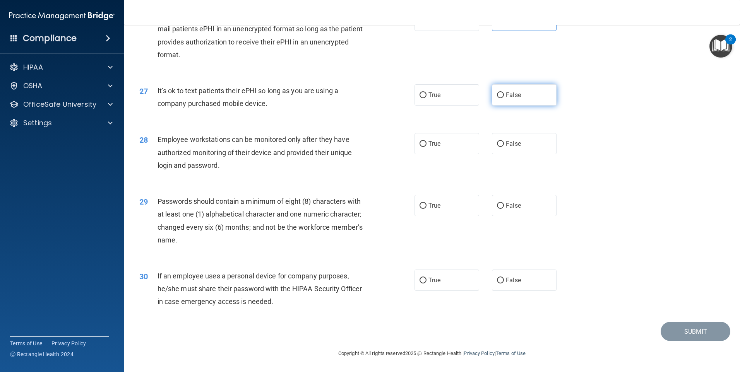
click at [518, 97] on label "False" at bounding box center [524, 94] width 65 height 21
click at [504, 97] on input "False" at bounding box center [500, 96] width 7 height 6
radio input "true"
click at [545, 148] on label "False" at bounding box center [524, 143] width 65 height 21
click at [504, 147] on input "False" at bounding box center [500, 144] width 7 height 6
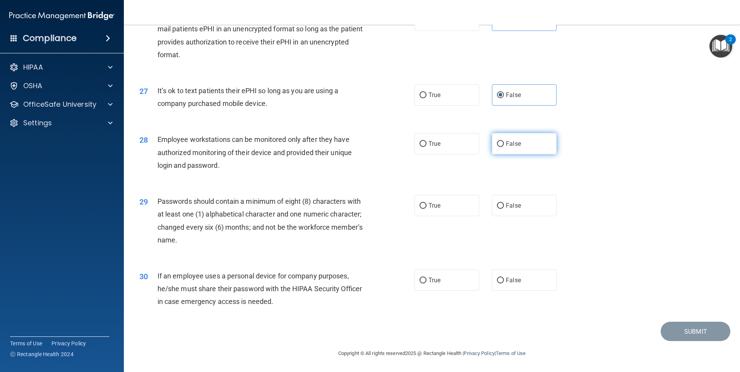
radio input "true"
click at [439, 202] on label "True" at bounding box center [447, 205] width 65 height 21
click at [427, 203] on input "True" at bounding box center [423, 206] width 7 height 6
radio input "true"
click at [533, 276] on label "False" at bounding box center [524, 280] width 65 height 21
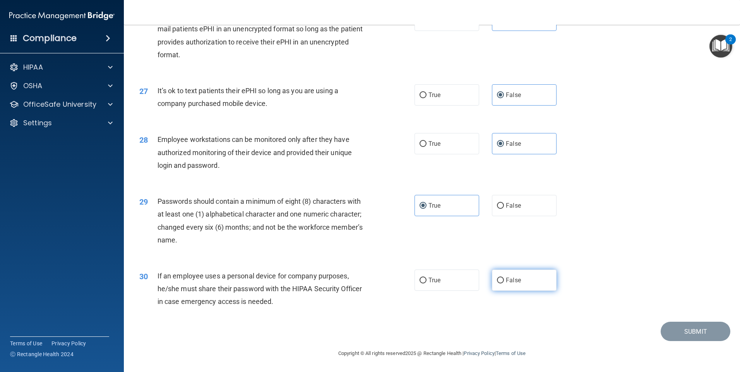
click at [504, 278] on input "False" at bounding box center [500, 281] width 7 height 6
radio input "true"
click at [686, 338] on button "Submit" at bounding box center [696, 332] width 70 height 20
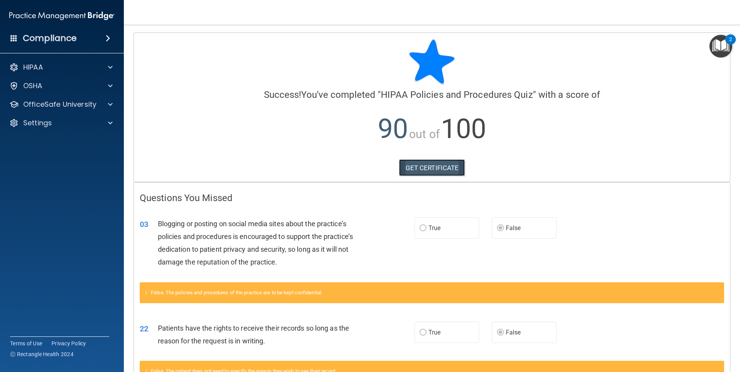
click at [438, 170] on link "GET CERTIFICATE" at bounding box center [432, 167] width 66 height 17
